Goal: Share content: Share content

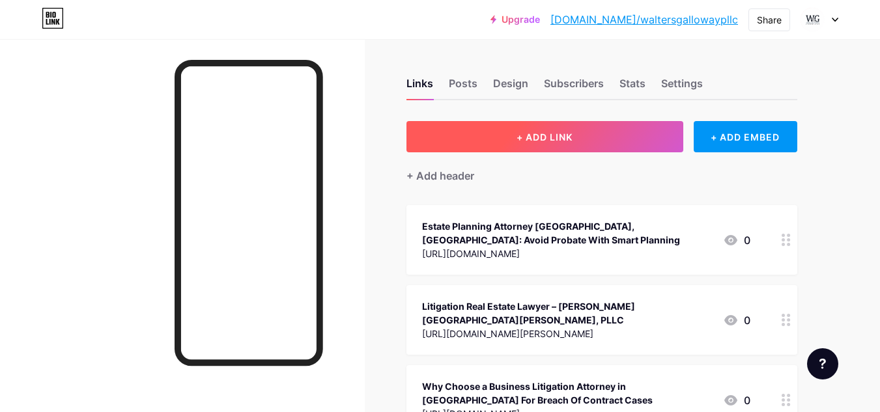
click at [574, 144] on button "+ ADD LINK" at bounding box center [544, 136] width 277 height 31
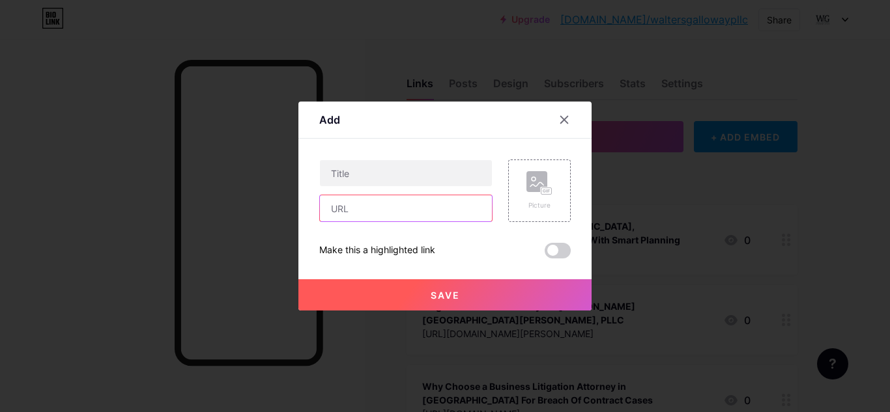
click at [391, 218] on input "text" at bounding box center [406, 208] width 172 height 26
paste input "[URL][DOMAIN_NAME]"
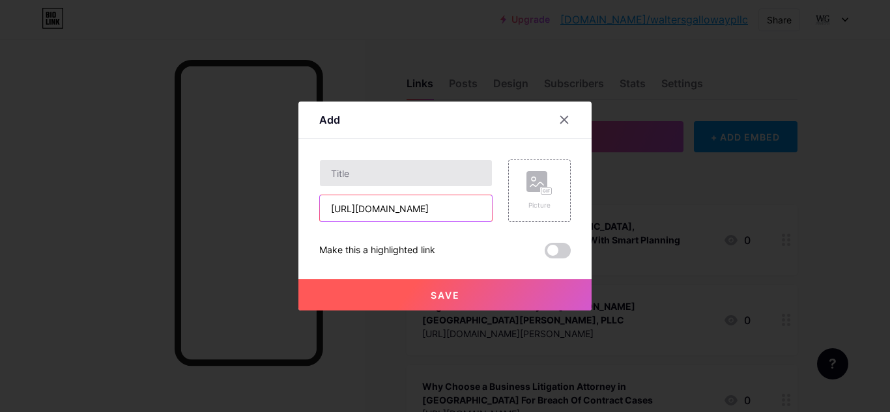
type input "[URL][DOMAIN_NAME]"
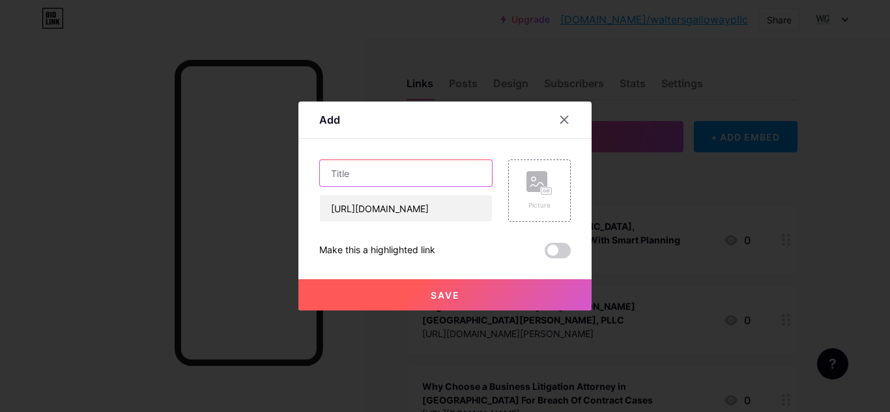
click at [395, 173] on input "text" at bounding box center [406, 173] width 172 height 26
click at [429, 175] on input "text" at bounding box center [406, 173] width 172 height 26
paste input "Real Estate Settlement Services in [US_STATE]"
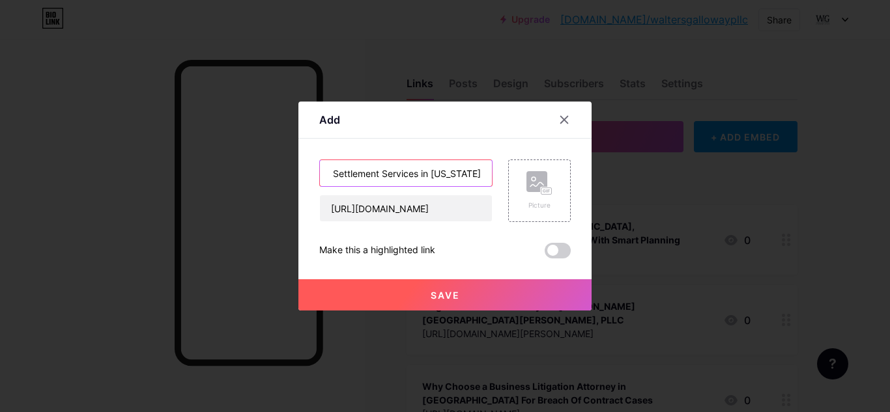
type input "Real Estate Settlement Services in [US_STATE]"
click at [450, 295] on span "Save" at bounding box center [445, 295] width 29 height 11
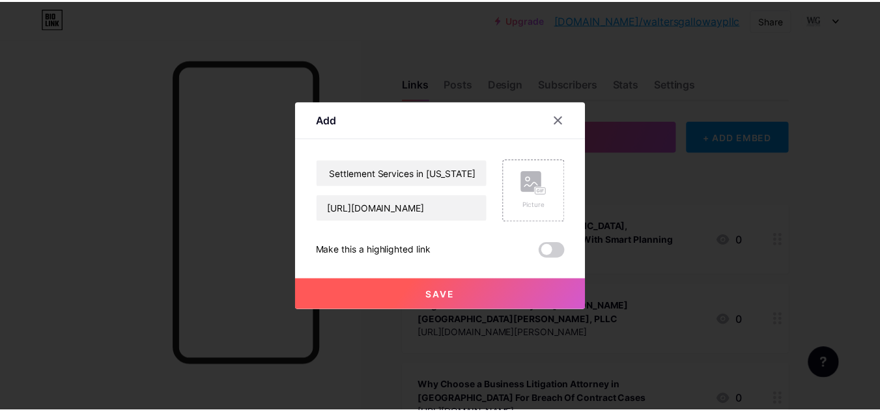
scroll to position [0, 0]
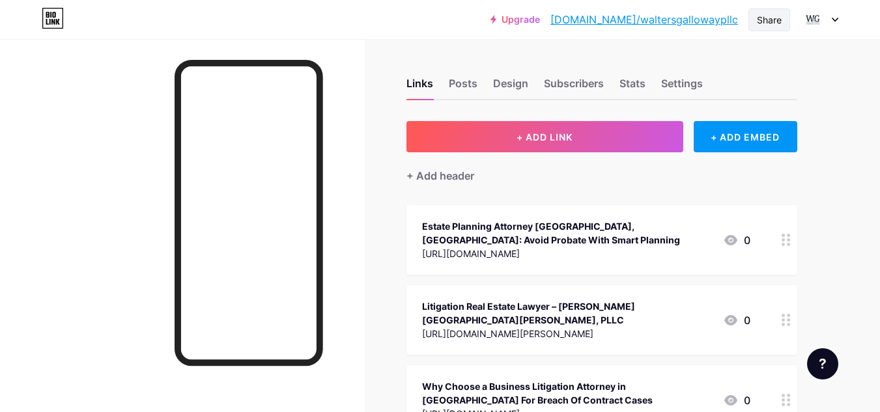
click at [763, 13] on div "Share" at bounding box center [769, 20] width 25 height 14
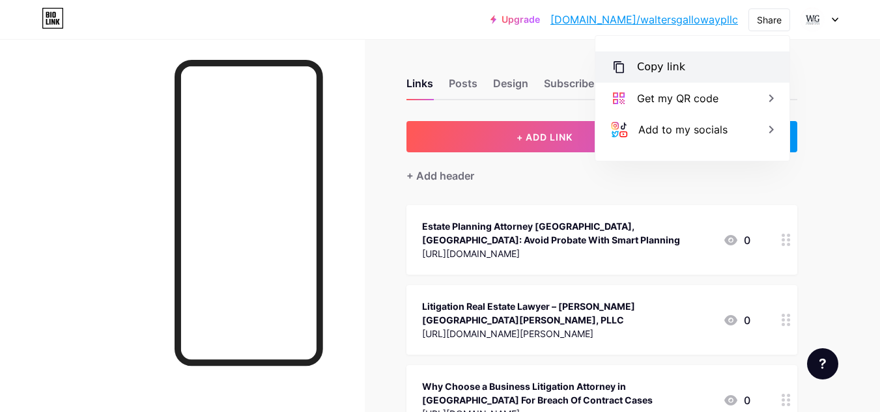
click at [680, 59] on div "Copy link" at bounding box center [692, 66] width 194 height 31
